Goal: Find contact information: Find contact information

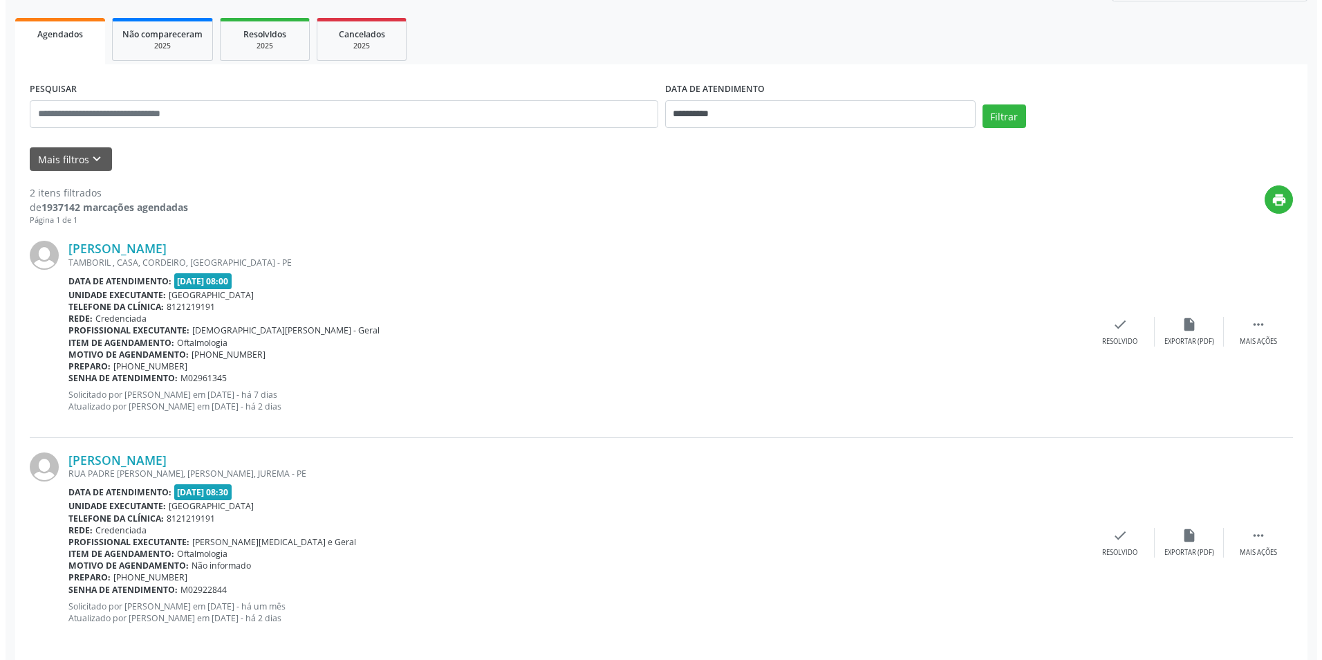
scroll to position [201, 0]
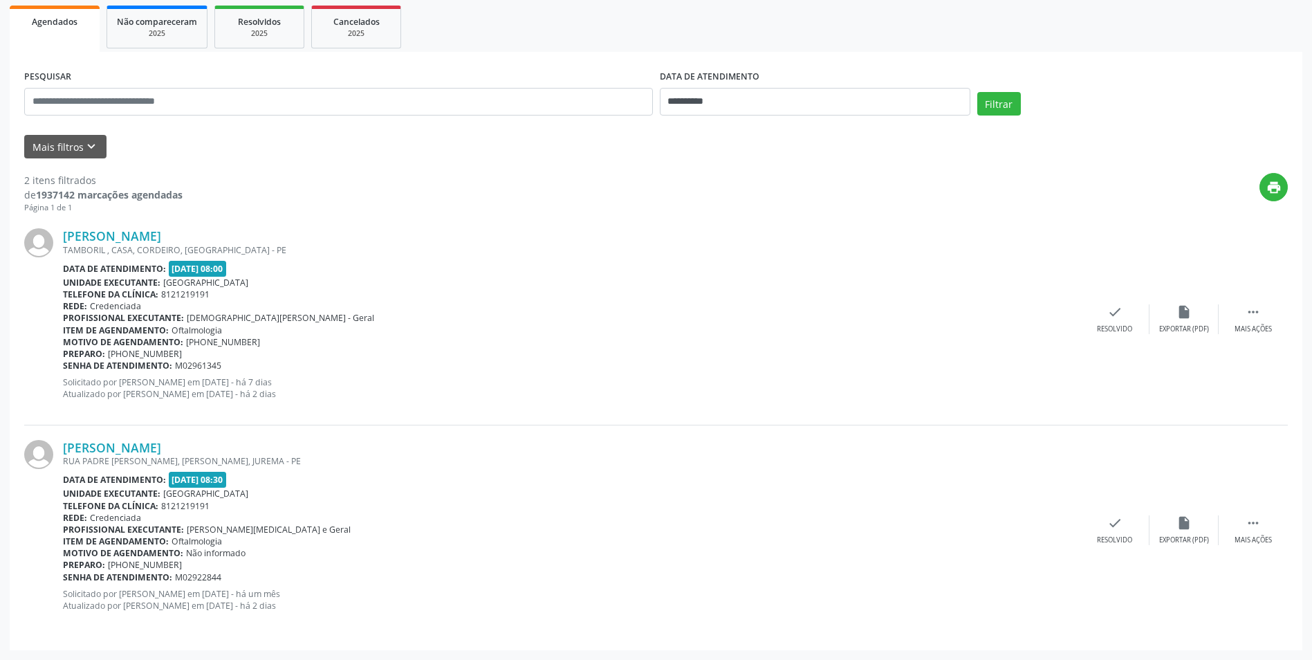
drag, startPoint x: 252, startPoint y: 237, endPoint x: 143, endPoint y: 249, distance: 109.9
click at [143, 249] on div "[PERSON_NAME] [GEOGRAPHIC_DATA] , CASA, CORDEIRO, [GEOGRAPHIC_DATA] - [GEOGRAPH…" at bounding box center [571, 318] width 1017 height 181
drag, startPoint x: 143, startPoint y: 249, endPoint x: 311, endPoint y: 237, distance: 168.5
click at [311, 237] on div "[PERSON_NAME]" at bounding box center [571, 235] width 1017 height 15
drag, startPoint x: 252, startPoint y: 234, endPoint x: 54, endPoint y: 234, distance: 198.5
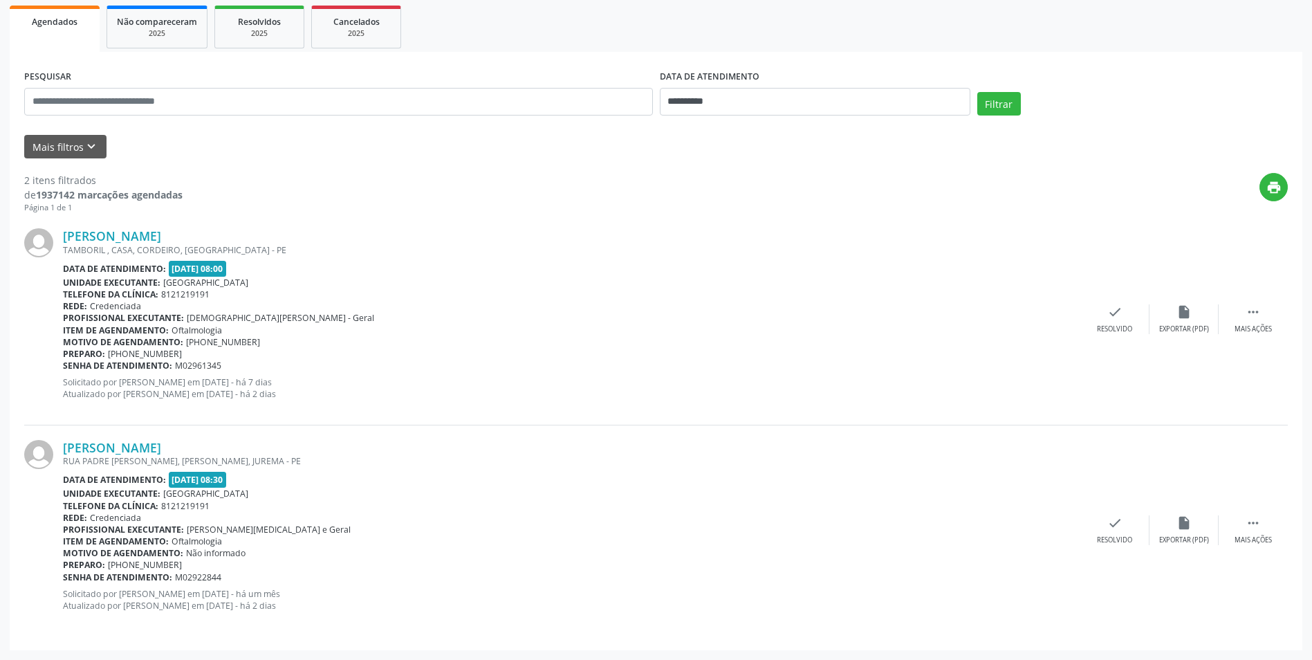
click at [54, 234] on div "[PERSON_NAME] [GEOGRAPHIC_DATA] , CASA, CORDEIRO, [GEOGRAPHIC_DATA] - [GEOGRAPH…" at bounding box center [655, 319] width 1263 height 211
copy div "[PERSON_NAME]"
drag, startPoint x: 249, startPoint y: 342, endPoint x: 187, endPoint y: 345, distance: 61.6
click at [187, 345] on div "Motivo de agendamento: [PHONE_NUMBER]" at bounding box center [571, 342] width 1017 height 12
drag, startPoint x: 187, startPoint y: 345, endPoint x: 167, endPoint y: 217, distance: 129.6
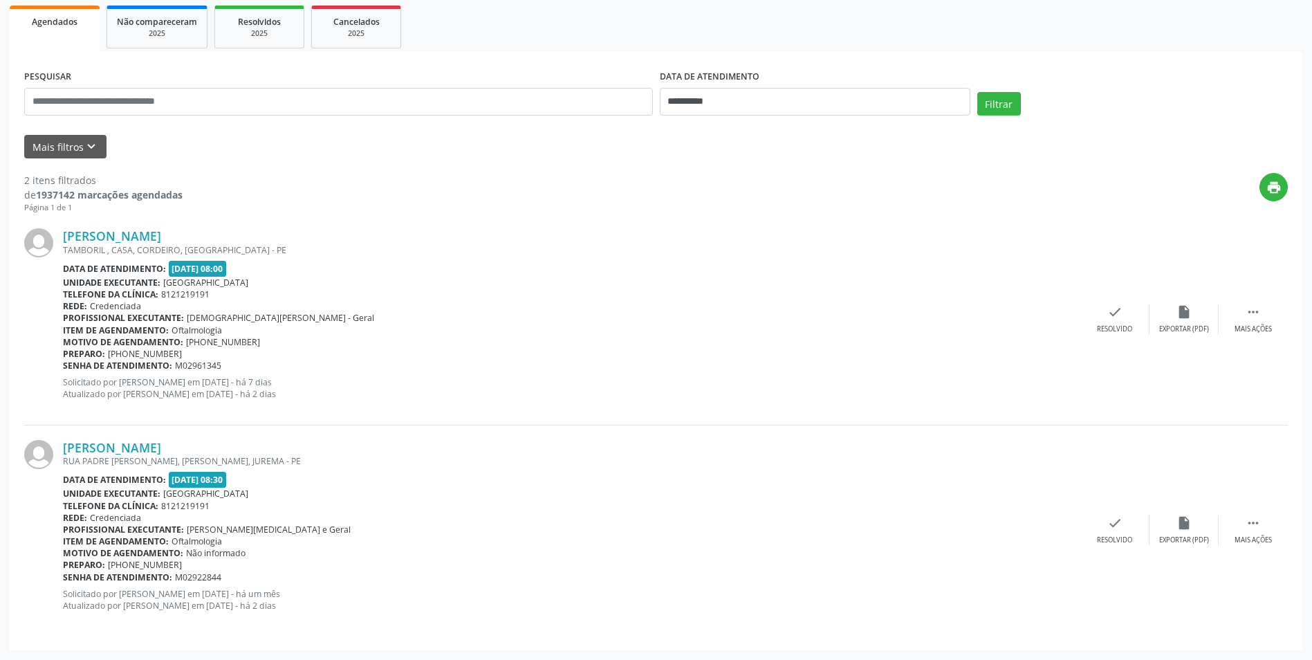
click at [167, 217] on div "[PERSON_NAME] [GEOGRAPHIC_DATA] , CASA, CORDEIRO, [GEOGRAPHIC_DATA] - [GEOGRAPH…" at bounding box center [655, 319] width 1263 height 211
click at [161, 235] on link "[PERSON_NAME]" at bounding box center [112, 235] width 98 height 15
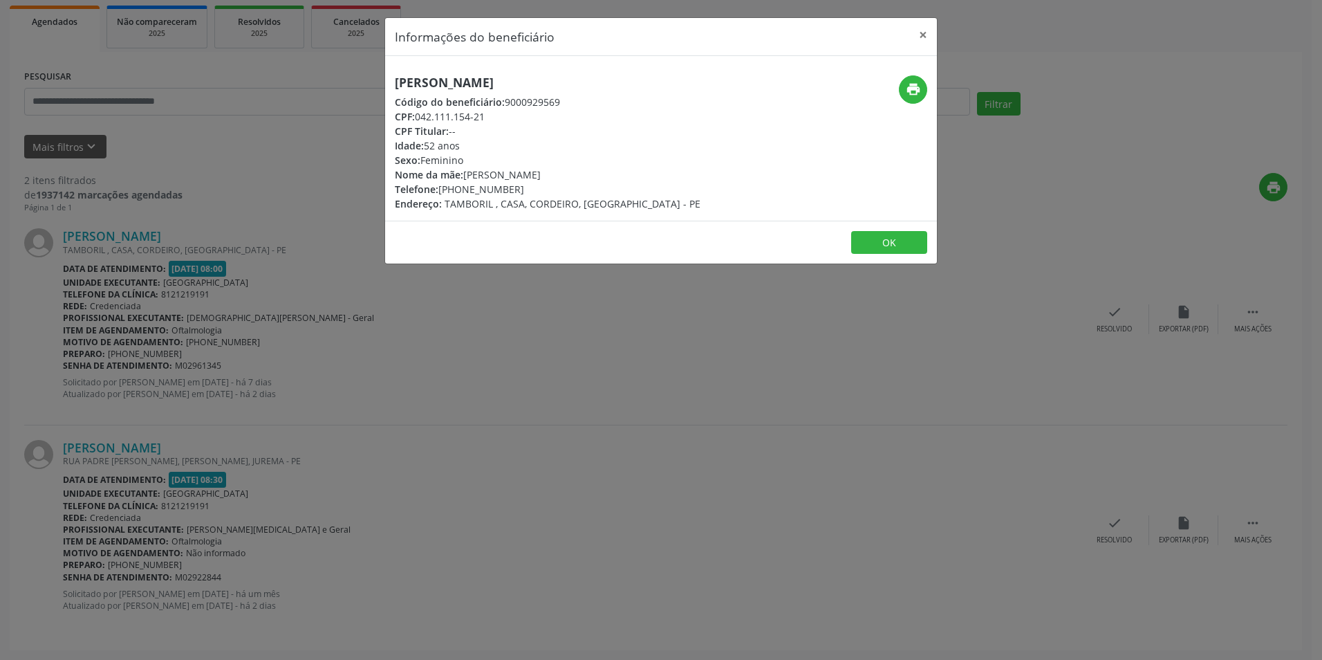
drag, startPoint x: 515, startPoint y: 189, endPoint x: 441, endPoint y: 192, distance: 73.4
click at [441, 192] on div "Telefone: [PHONE_NUMBER]" at bounding box center [548, 189] width 306 height 15
copy div "[PHONE_NUMBER]"
click at [920, 33] on button "×" at bounding box center [923, 35] width 28 height 34
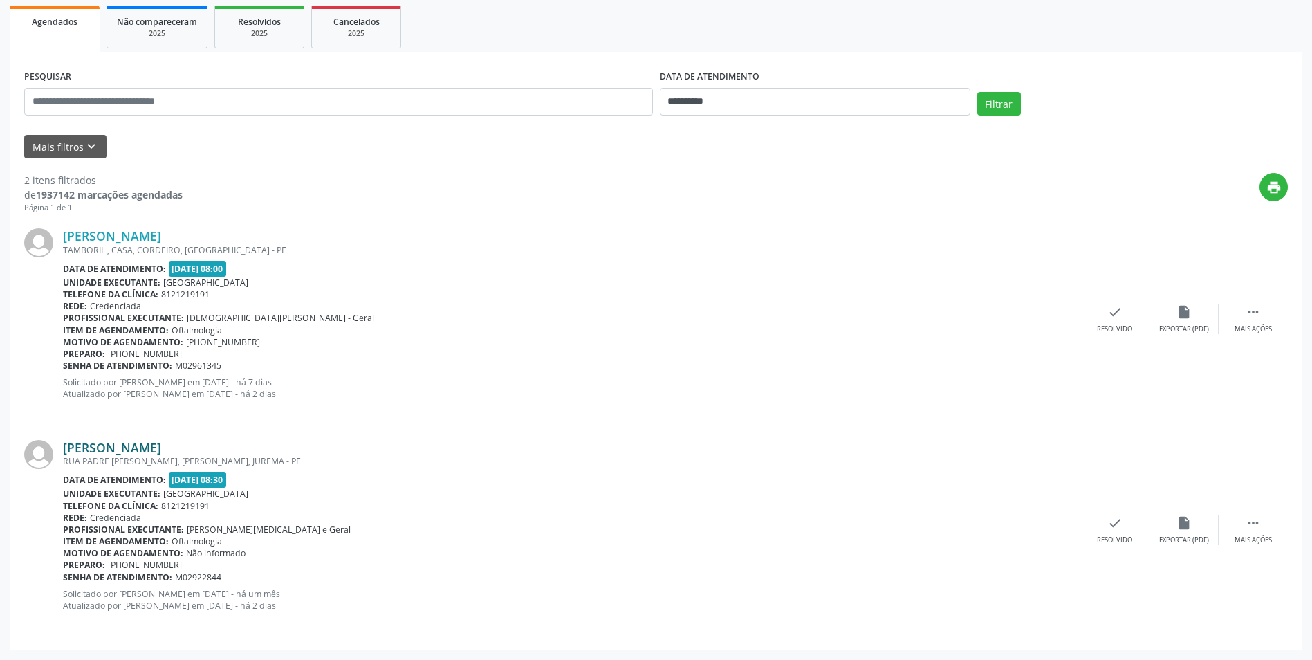
click at [136, 445] on link "[PERSON_NAME]" at bounding box center [112, 447] width 98 height 15
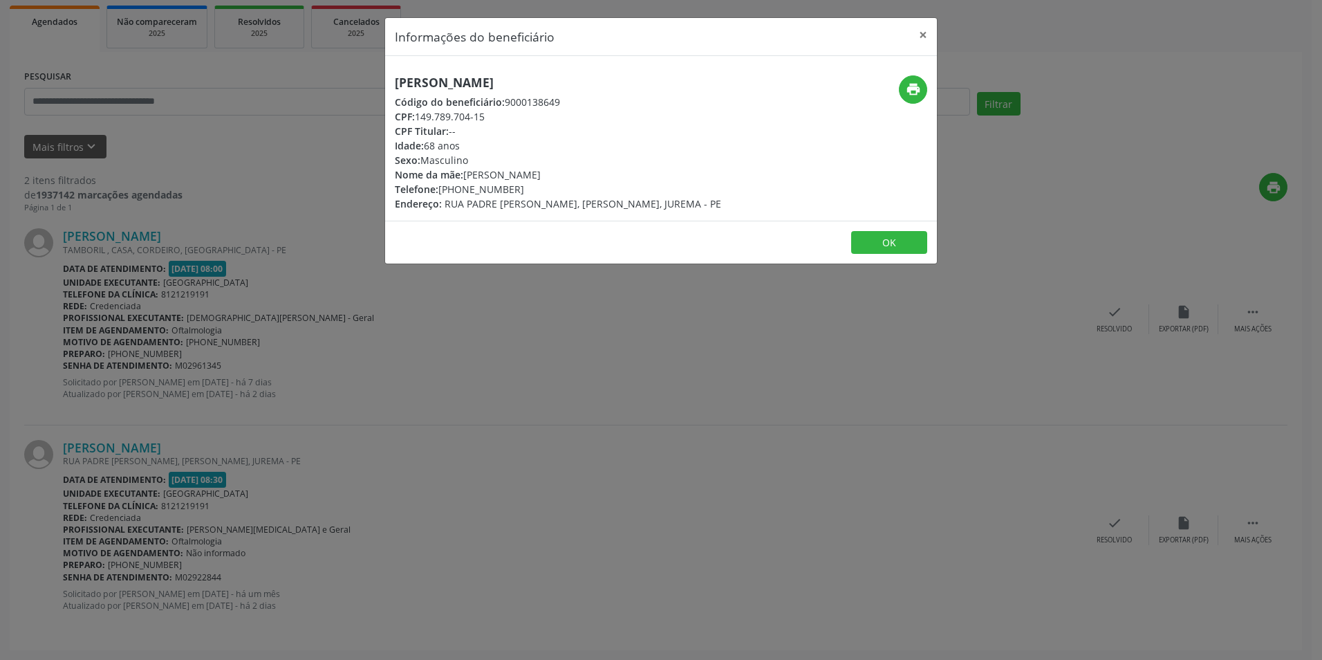
click at [506, 198] on span "RUA PADRE [PERSON_NAME], [PERSON_NAME], JUREMA - PE" at bounding box center [583, 203] width 277 height 13
drag, startPoint x: 506, startPoint y: 198, endPoint x: 512, endPoint y: 186, distance: 13.3
click at [512, 186] on div "Telefone: [PHONE_NUMBER]" at bounding box center [558, 189] width 326 height 15
drag, startPoint x: 516, startPoint y: 187, endPoint x: 441, endPoint y: 194, distance: 75.1
click at [441, 194] on div "Telefone: [PHONE_NUMBER]" at bounding box center [558, 189] width 326 height 15
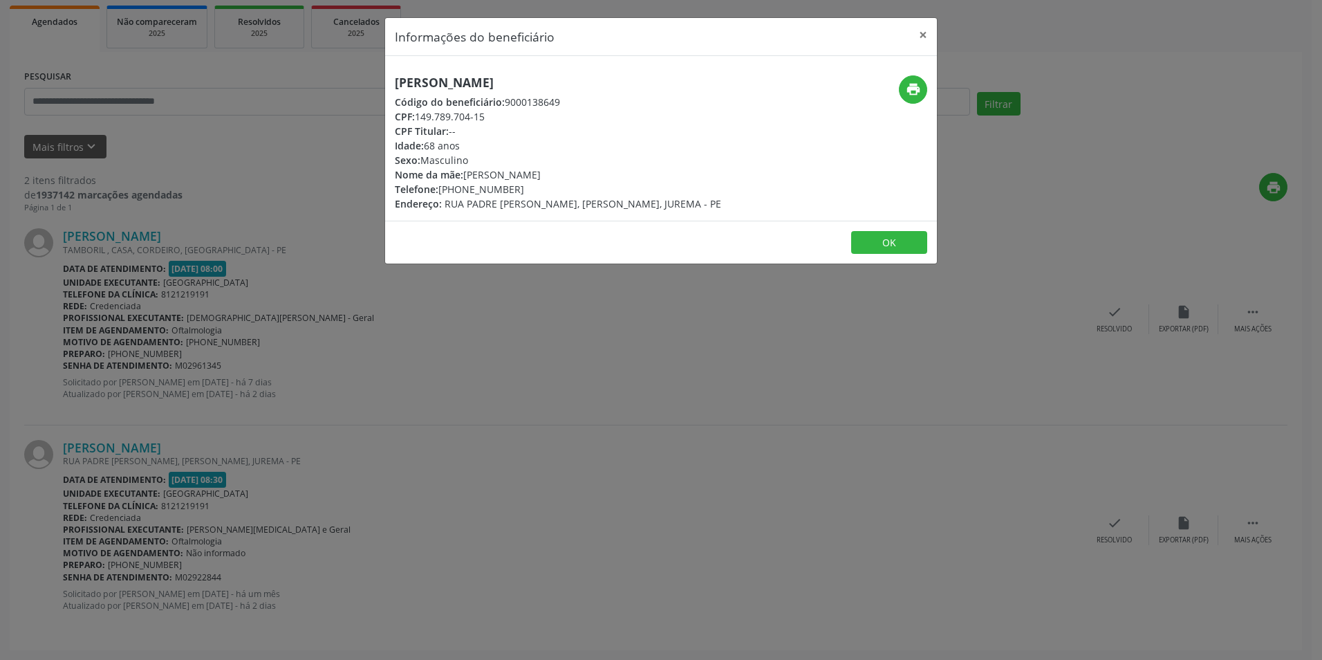
copy div "[PHONE_NUMBER]"
